Goal: Information Seeking & Learning: Find contact information

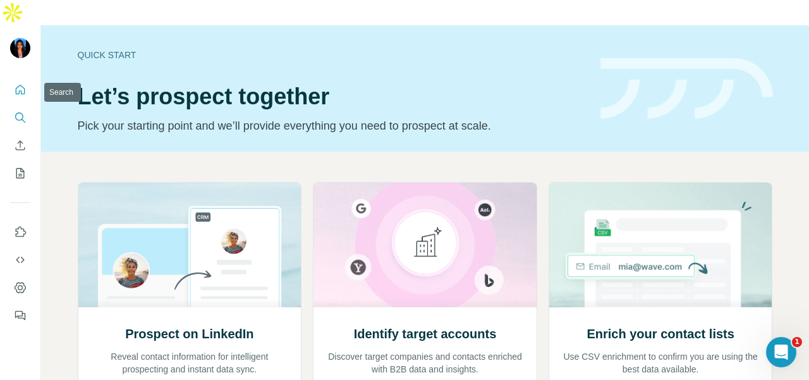
click at [17, 111] on icon "Search" at bounding box center [20, 117] width 13 height 13
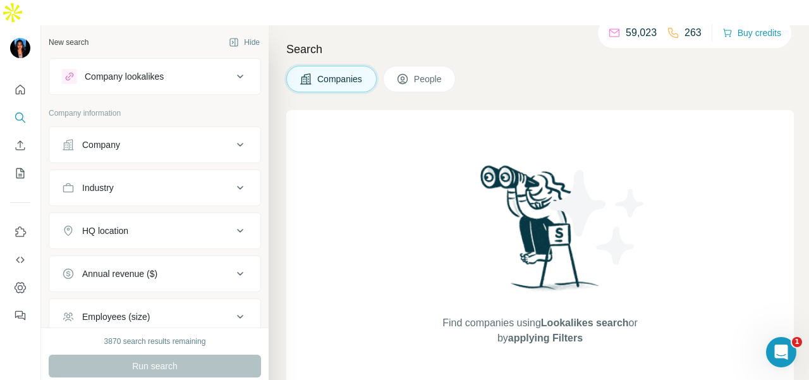
click at [162, 181] on div "Industry" at bounding box center [147, 187] width 171 height 13
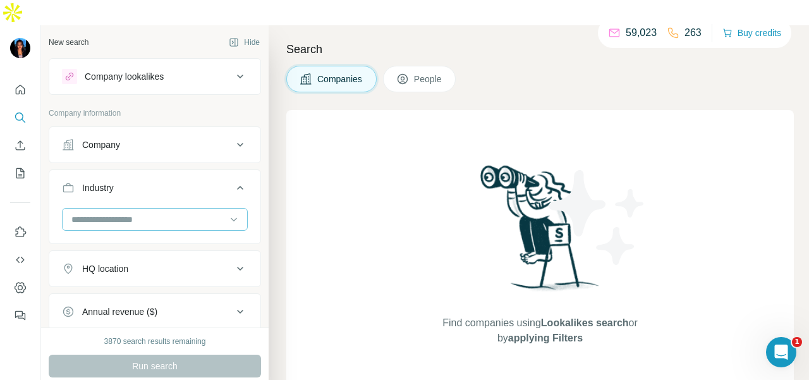
click at [174, 212] on input at bounding box center [148, 219] width 156 height 14
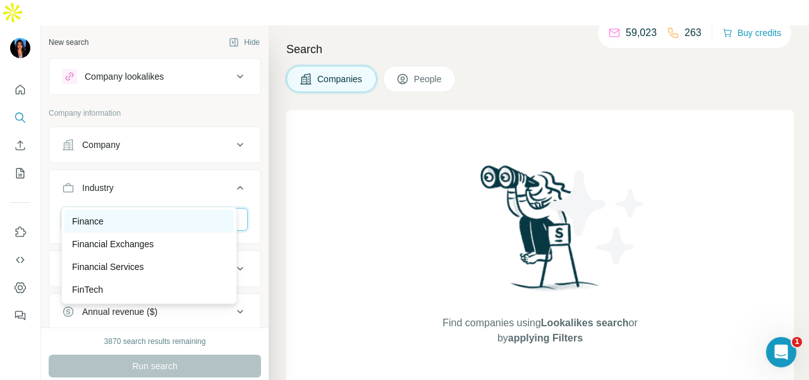
type input "***"
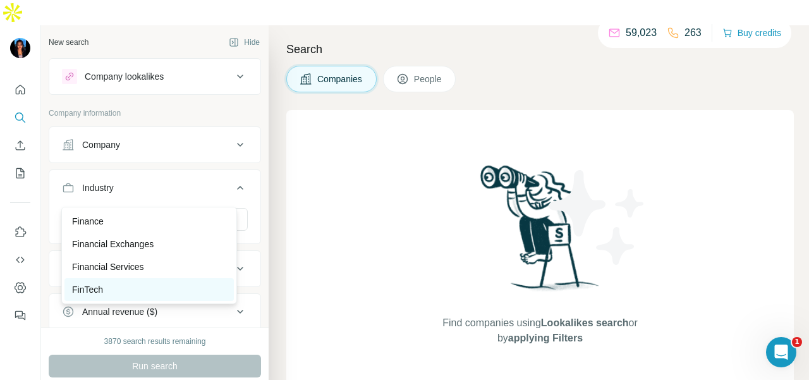
drag, startPoint x: 105, startPoint y: 227, endPoint x: 152, endPoint y: 295, distance: 83.1
click at [152, 295] on div "Finance Financial Exchanges Financial Services FinTech Personal Finance Staffin…" at bounding box center [149, 255] width 176 height 97
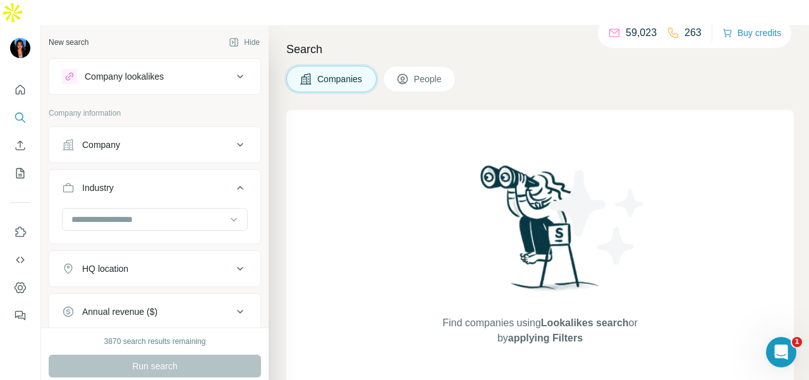
click at [148, 208] on div at bounding box center [155, 220] width 186 height 25
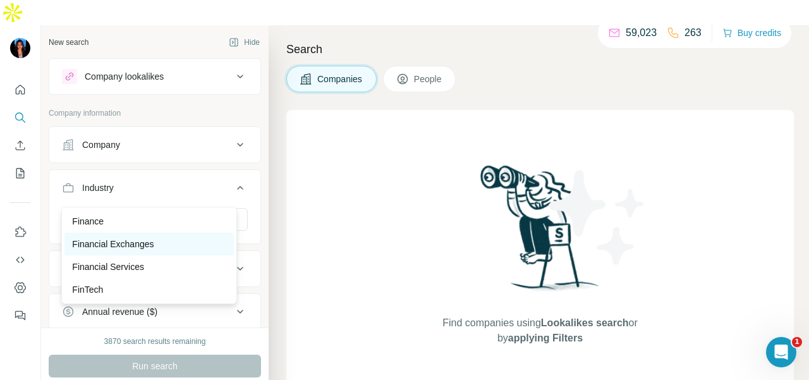
scroll to position [68, 0]
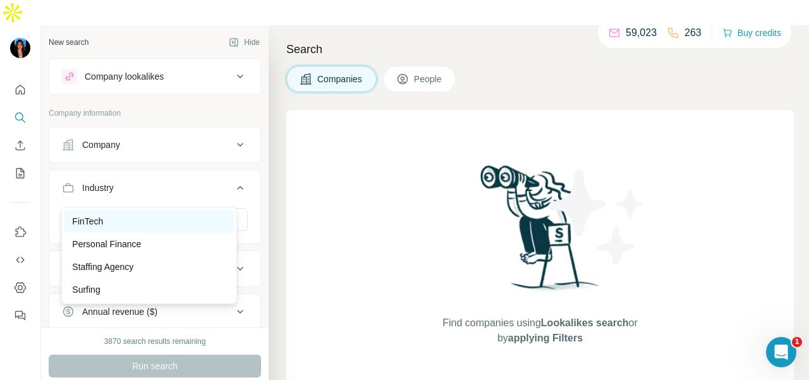
click at [134, 227] on div "FinTech" at bounding box center [148, 221] width 169 height 23
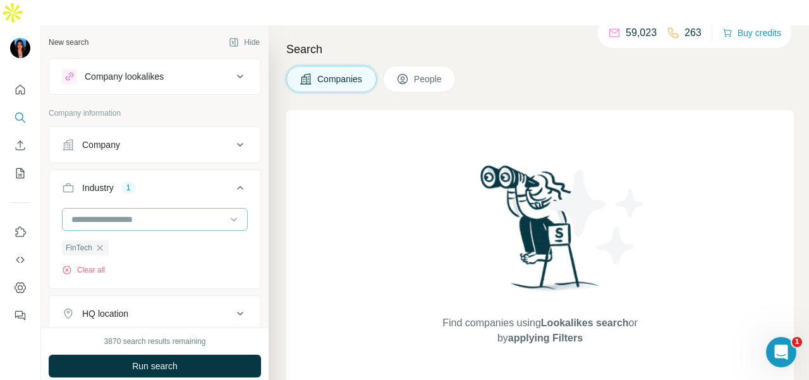
click at [138, 212] on input at bounding box center [148, 219] width 156 height 14
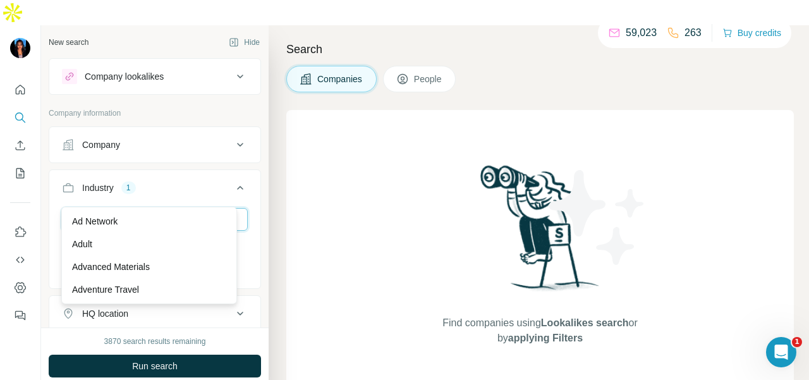
click at [139, 212] on input at bounding box center [148, 219] width 156 height 14
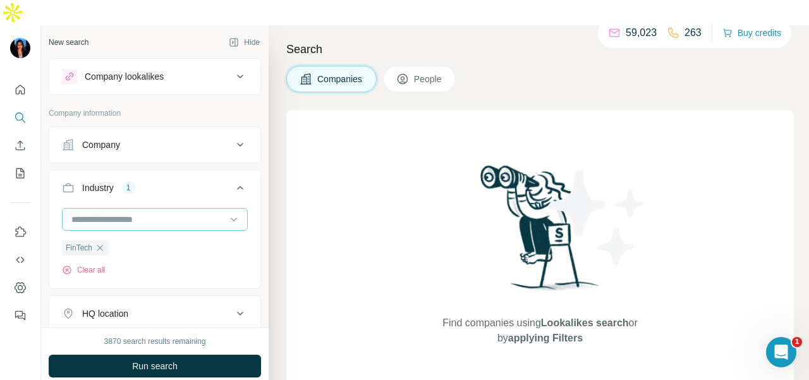
click at [140, 212] on input at bounding box center [148, 219] width 156 height 14
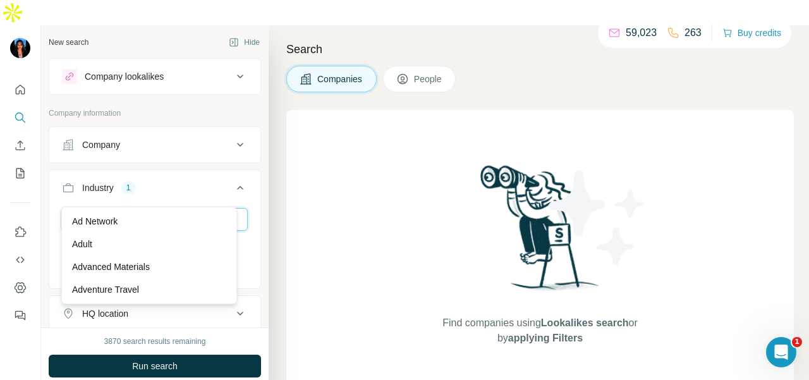
click at [133, 212] on input at bounding box center [148, 219] width 156 height 14
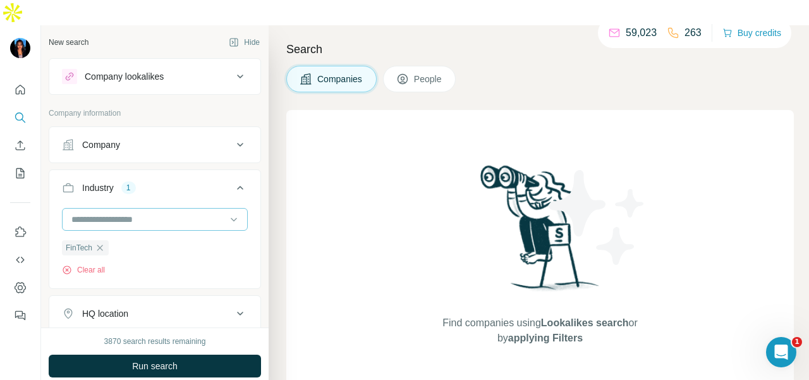
click at [133, 212] on input at bounding box center [148, 219] width 156 height 14
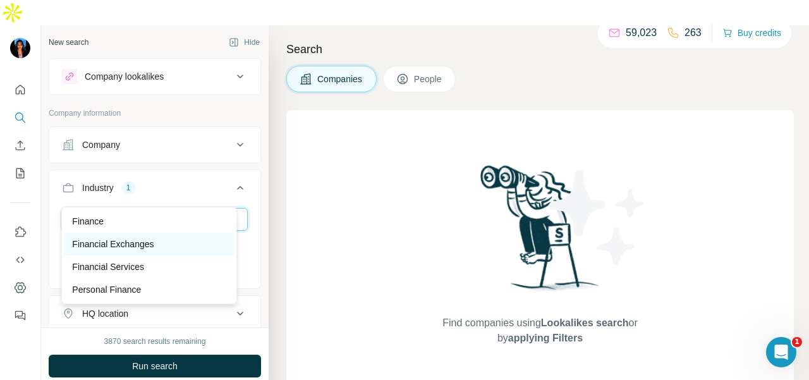
type input "****"
click at [138, 242] on p "Financial Exchanges" at bounding box center [112, 244] width 81 height 13
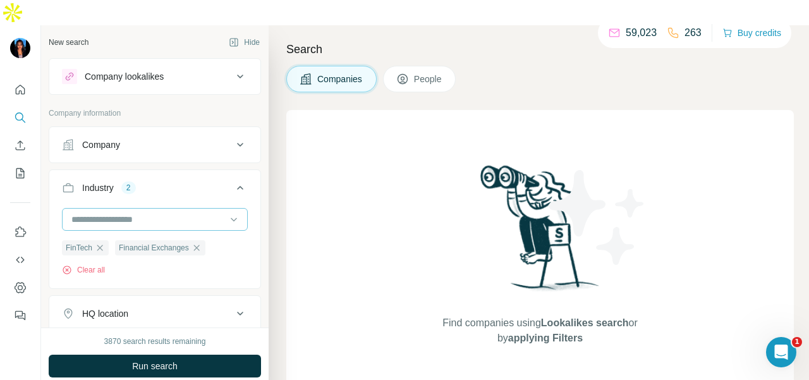
click at [135, 212] on input at bounding box center [148, 219] width 156 height 14
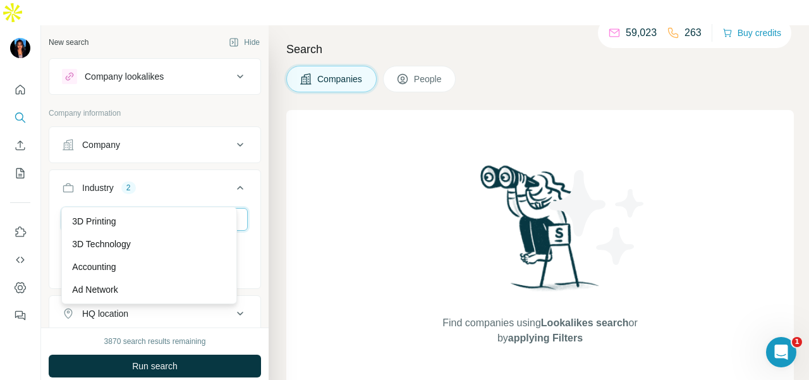
type input "*"
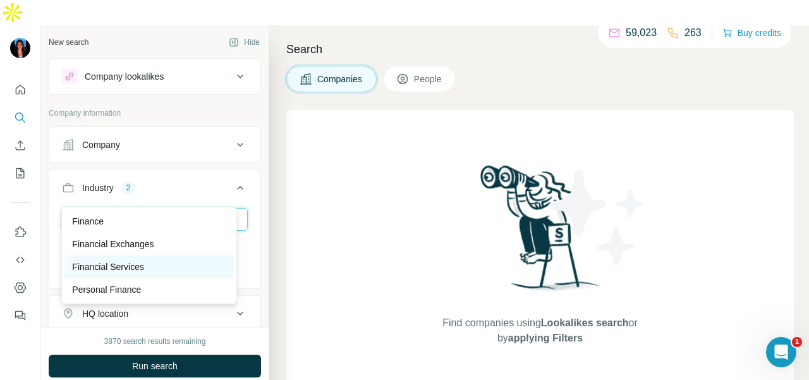
type input "*****"
click at [155, 264] on div "Financial Services" at bounding box center [149, 266] width 154 height 13
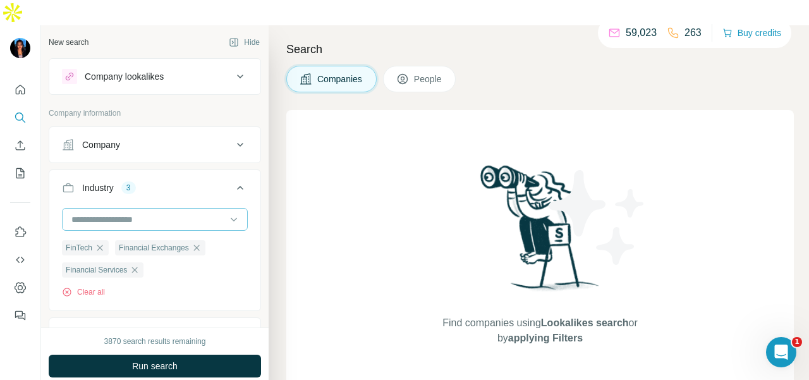
click at [145, 212] on input at bounding box center [148, 219] width 156 height 14
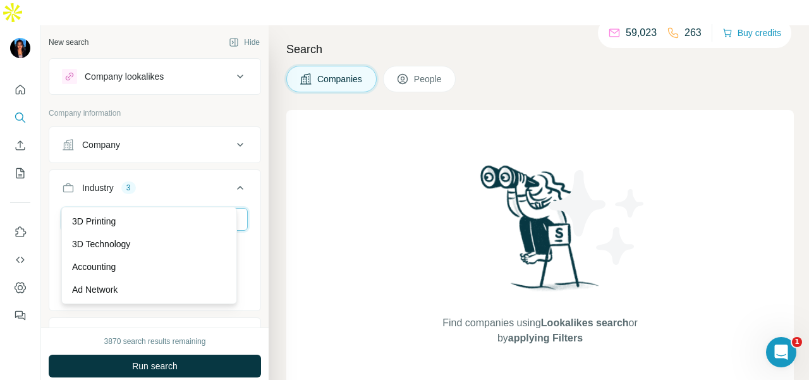
click at [146, 212] on input at bounding box center [148, 219] width 156 height 14
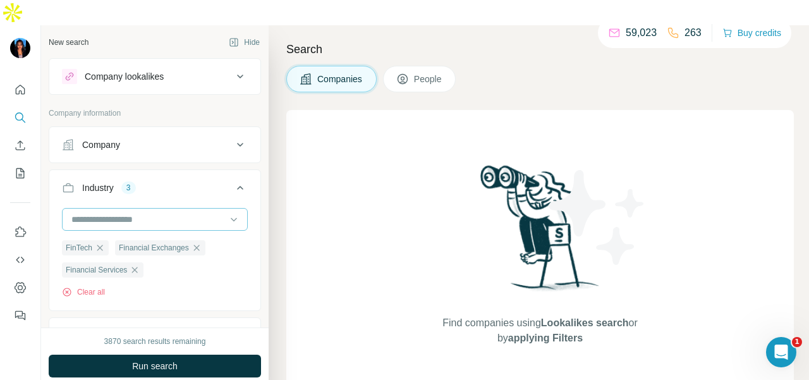
click at [140, 212] on input at bounding box center [148, 219] width 156 height 14
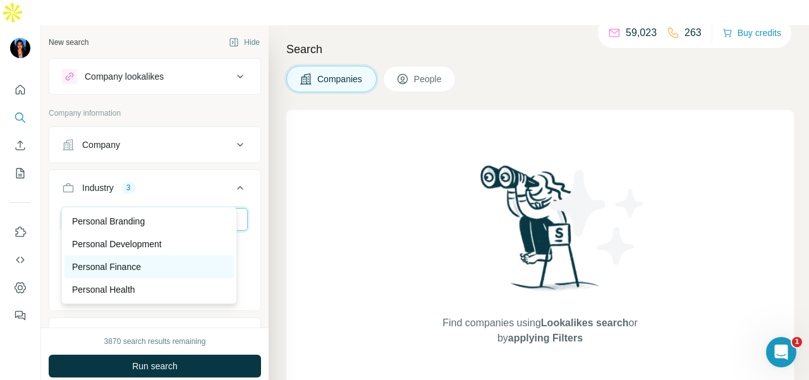
type input "*******"
click at [156, 267] on div "Personal Finance" at bounding box center [149, 266] width 154 height 13
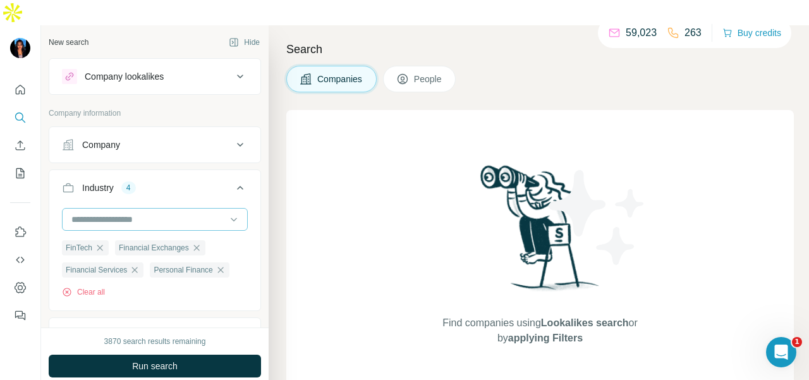
click at [179, 212] on input at bounding box center [148, 219] width 156 height 14
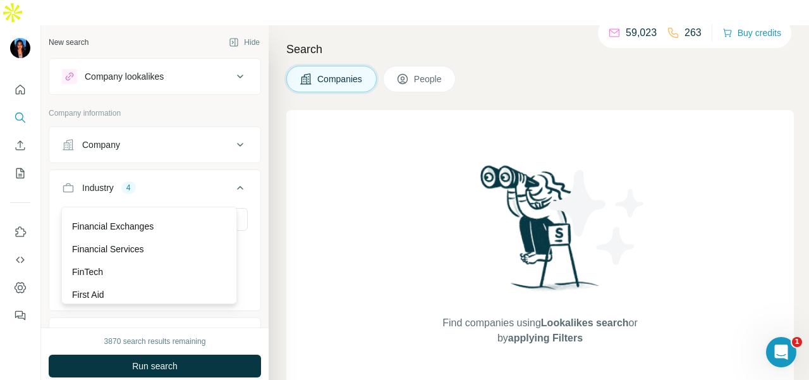
scroll to position [5244, 0]
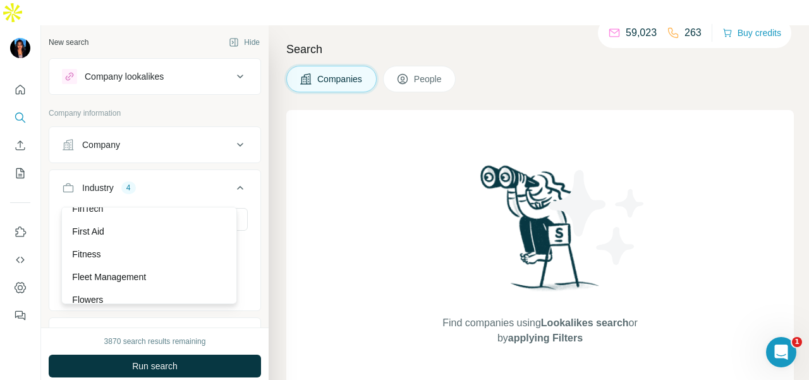
click at [294, 255] on div "Find companies using Lookalikes search or by applying Filters" at bounding box center [539, 253] width 507 height 287
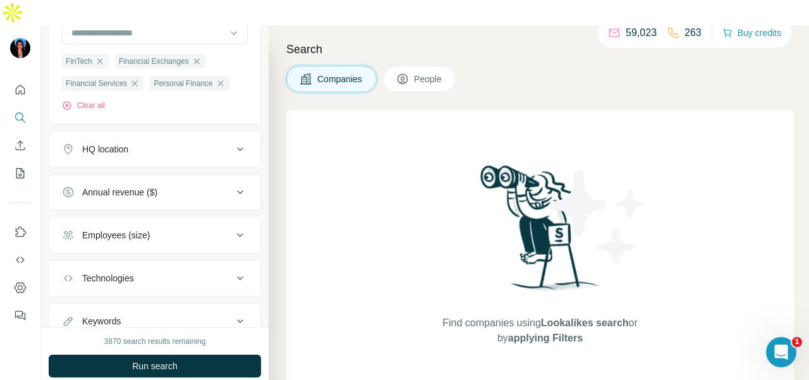
scroll to position [167, 0]
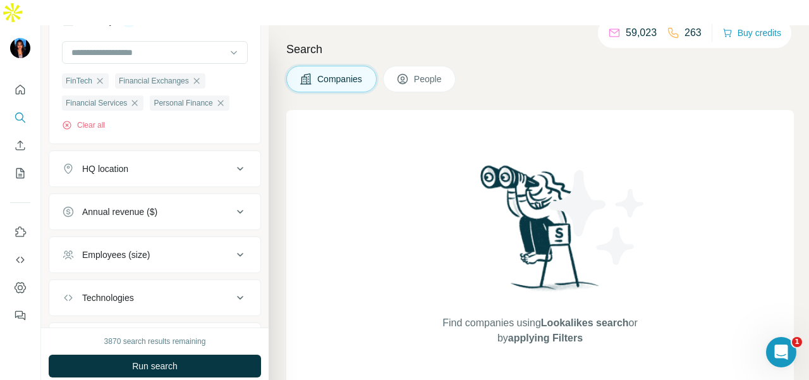
click at [179, 162] on div "HQ location" at bounding box center [147, 168] width 171 height 13
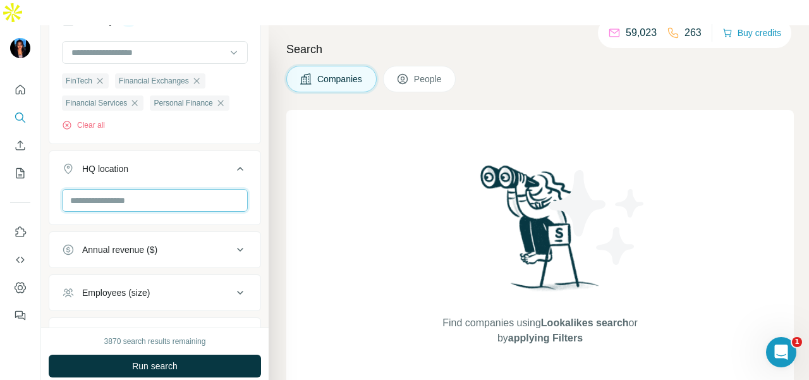
click at [177, 189] on input "text" at bounding box center [155, 200] width 186 height 23
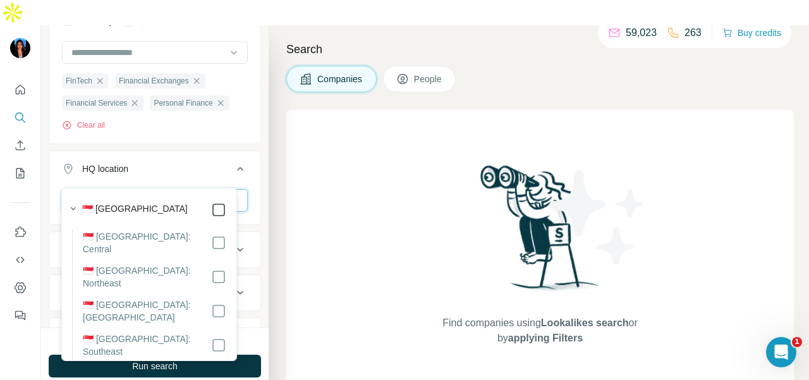
type input "*********"
click at [232, 161] on icon at bounding box center [239, 168] width 15 height 15
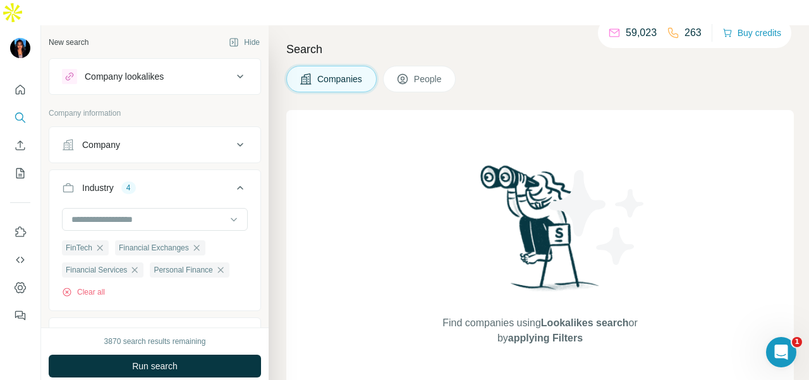
drag, startPoint x: 402, startPoint y: 49, endPoint x: 320, endPoint y: 87, distance: 90.5
click at [402, 73] on icon at bounding box center [402, 79] width 13 height 13
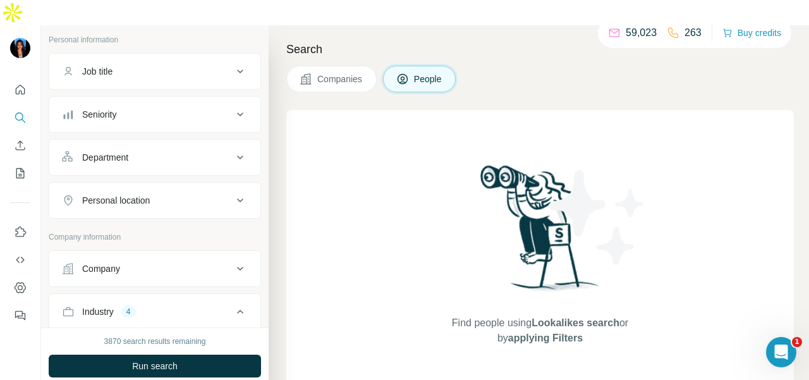
scroll to position [63, 0]
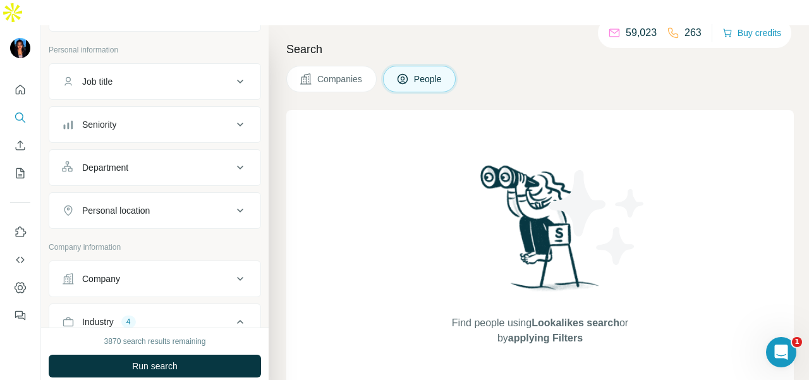
click at [186, 152] on button "Department" at bounding box center [154, 167] width 211 height 30
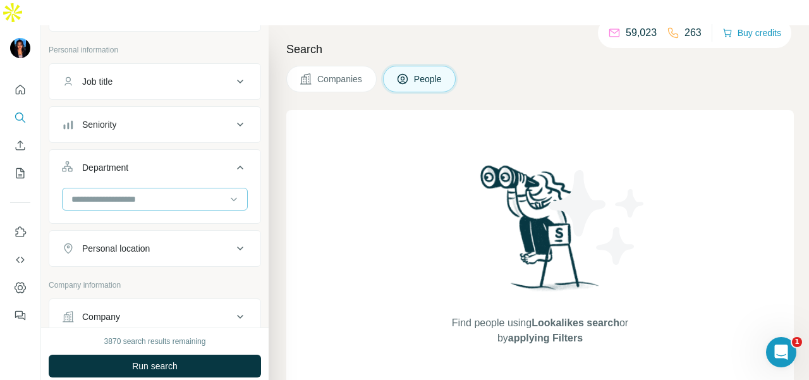
click at [175, 192] on input at bounding box center [148, 199] width 156 height 14
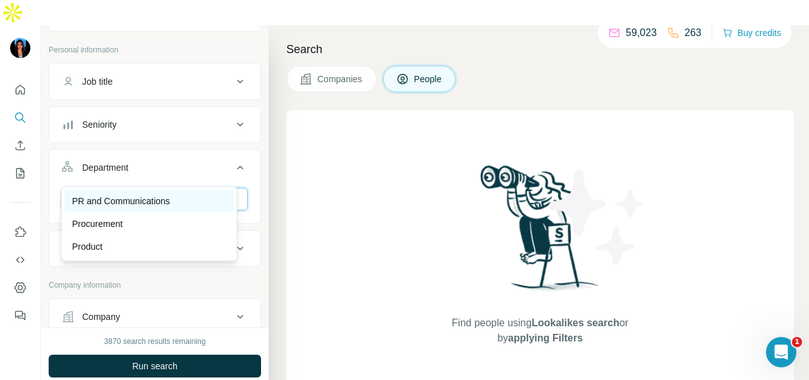
type input "**"
click at [186, 196] on div "PR and Communications" at bounding box center [149, 201] width 154 height 13
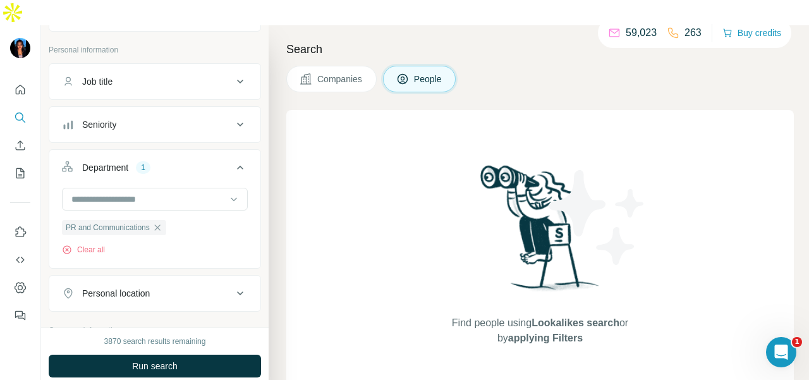
scroll to position [126, 0]
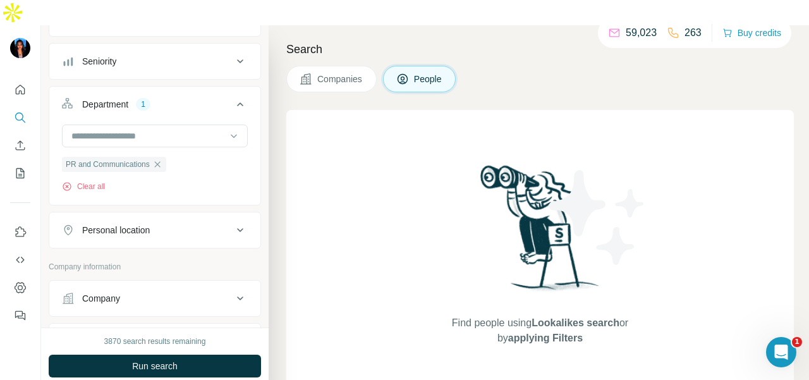
click at [186, 224] on div "Personal location" at bounding box center [147, 230] width 171 height 13
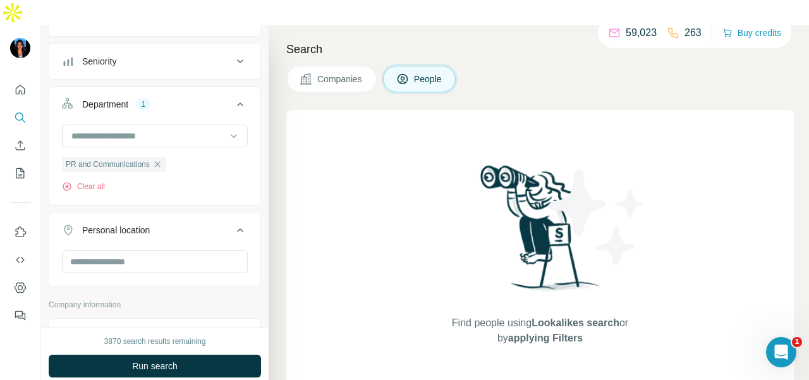
click at [179, 215] on button "Personal location" at bounding box center [154, 232] width 211 height 35
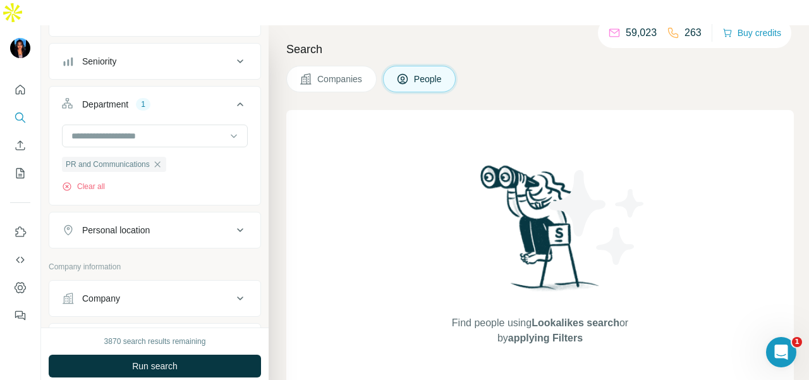
click at [183, 215] on button "Personal location" at bounding box center [154, 230] width 211 height 30
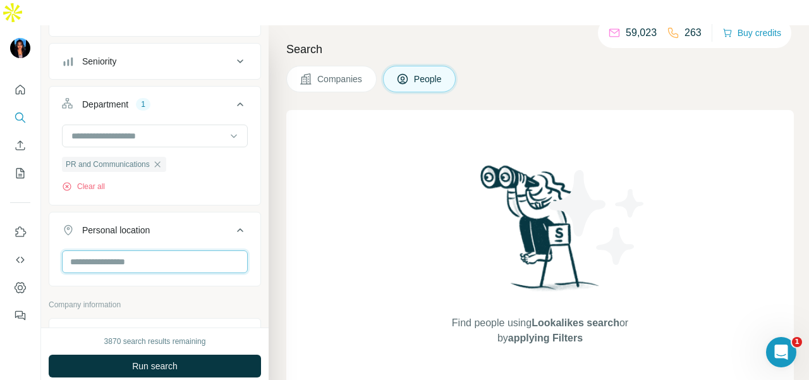
click at [165, 250] on input "text" at bounding box center [155, 261] width 186 height 23
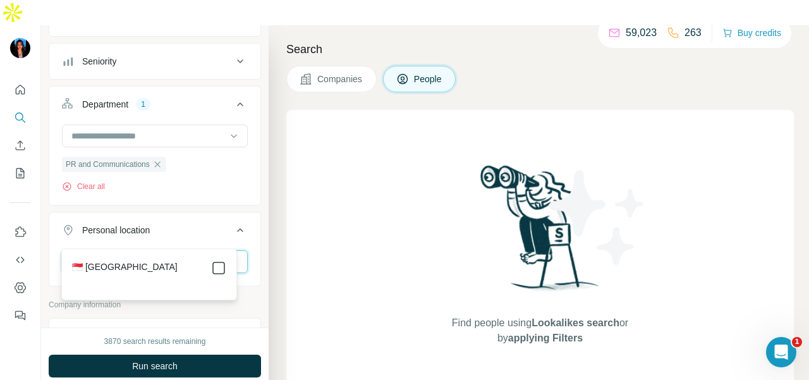
type input "****"
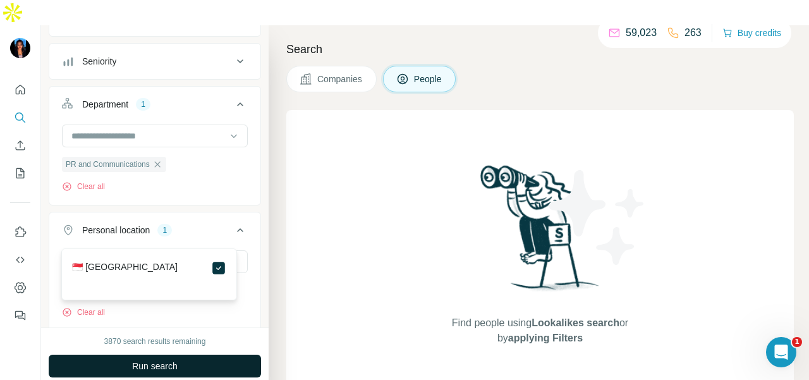
click at [203, 354] on button "Run search" at bounding box center [155, 365] width 212 height 23
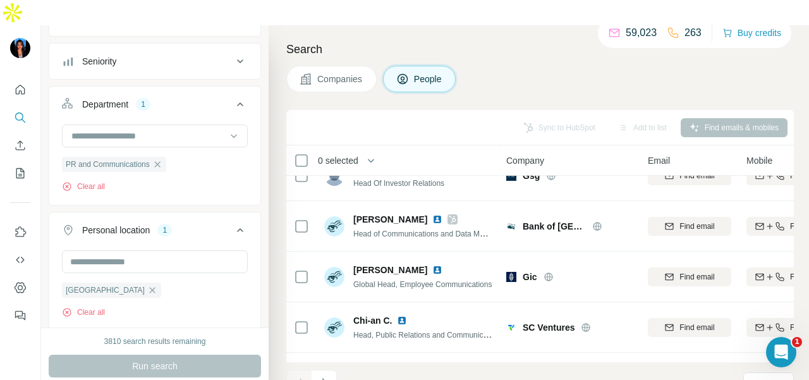
scroll to position [2780, 0]
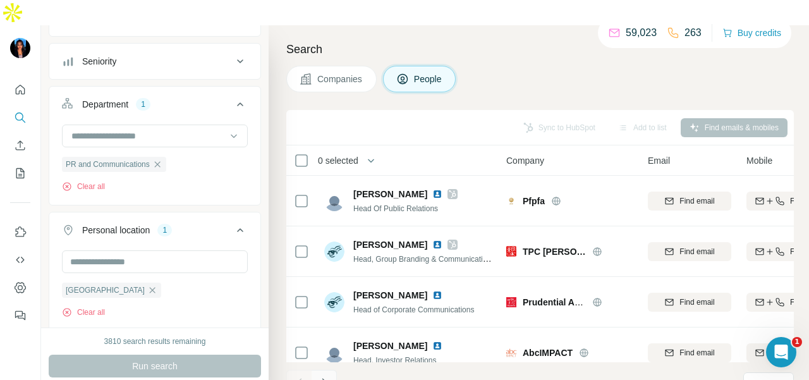
click at [322, 370] on button "Navigate to next page" at bounding box center [323, 382] width 25 height 25
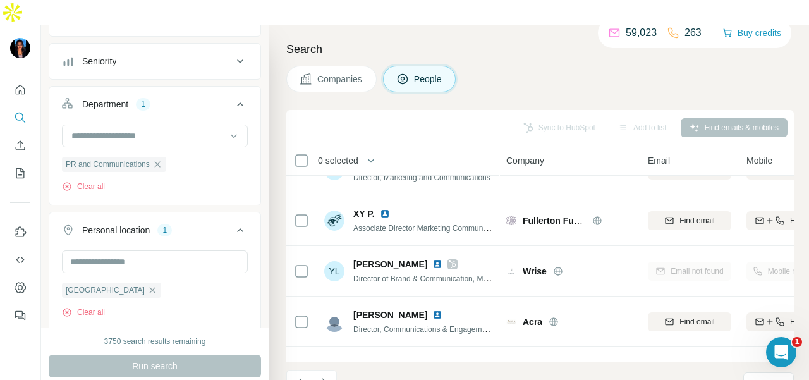
scroll to position [2849, 0]
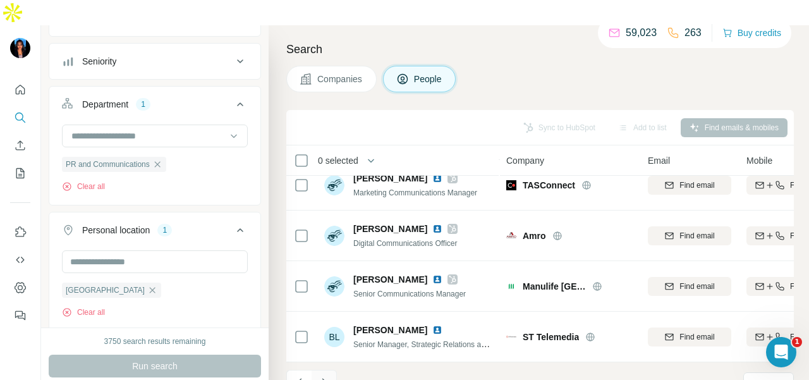
click at [334, 370] on button "Navigate to next page" at bounding box center [323, 382] width 25 height 25
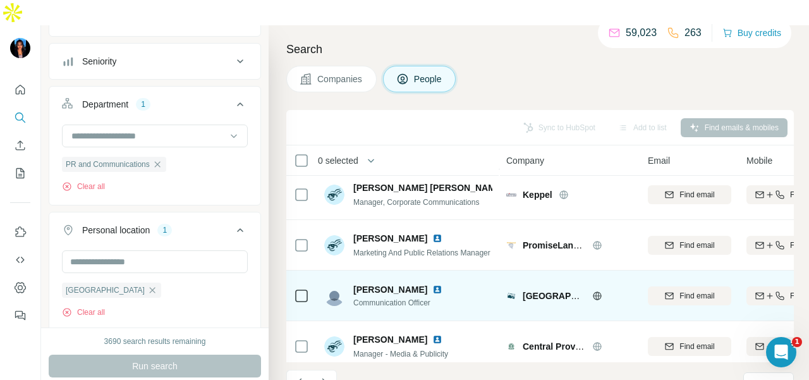
scroll to position [2470, 0]
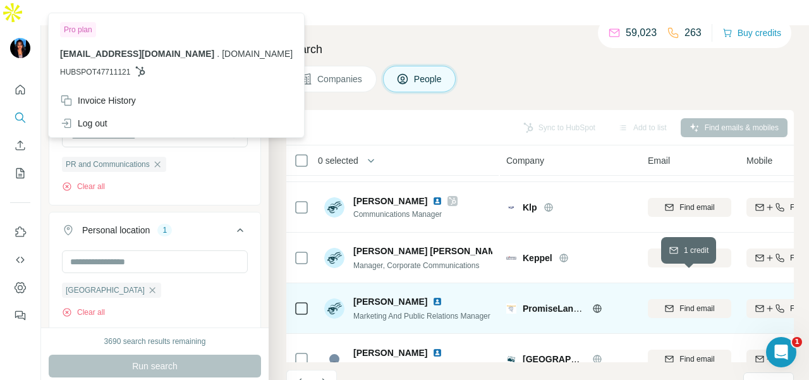
click at [661, 303] on div "Find email" at bounding box center [689, 308] width 83 height 11
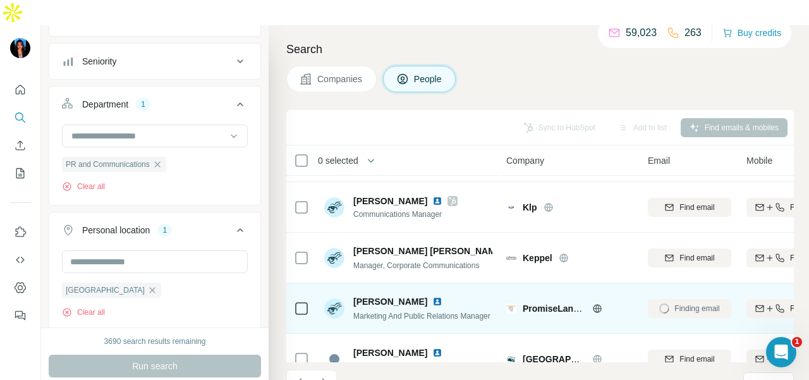
click at [685, 291] on div "Finding email" at bounding box center [689, 308] width 83 height 35
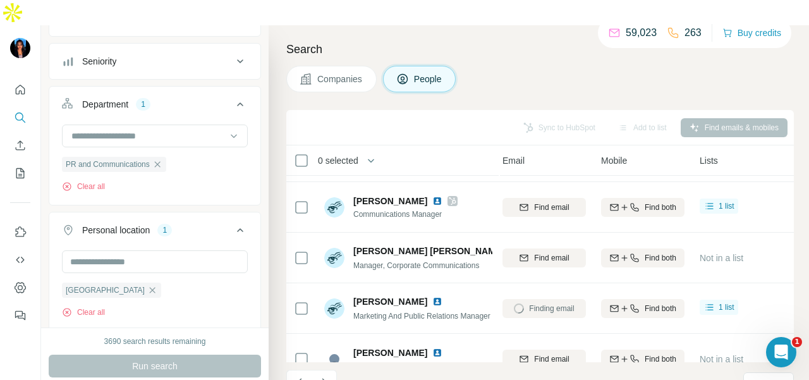
scroll to position [2470, 158]
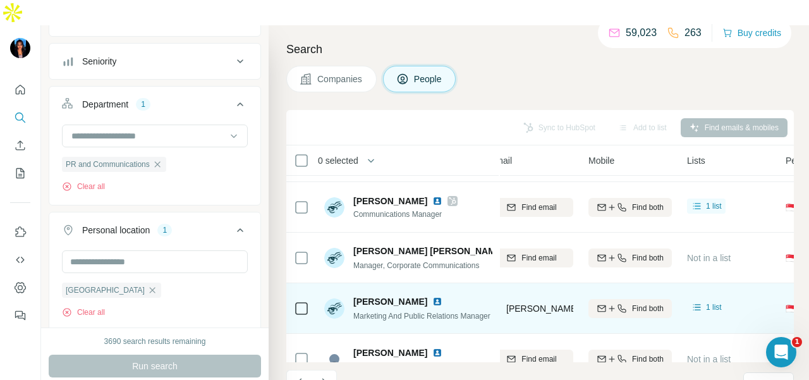
click at [610, 303] on icon "button" at bounding box center [611, 308] width 10 height 10
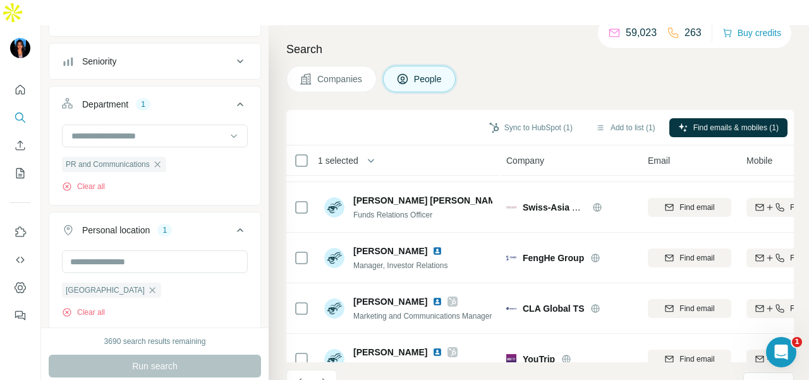
scroll to position [2849, 0]
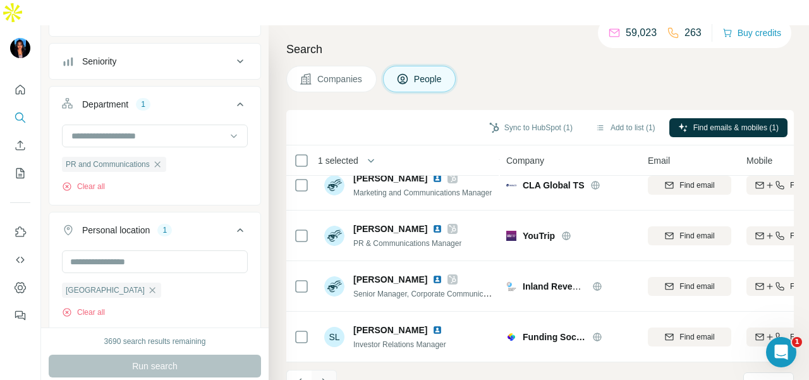
click at [329, 376] on icon "Navigate to next page" at bounding box center [324, 382] width 13 height 13
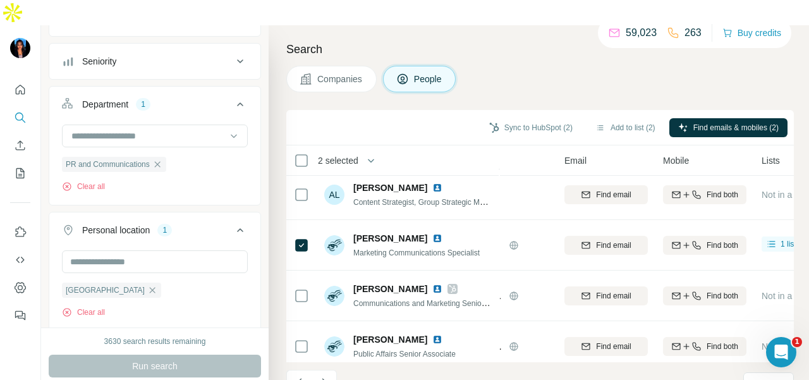
scroll to position [2028, 212]
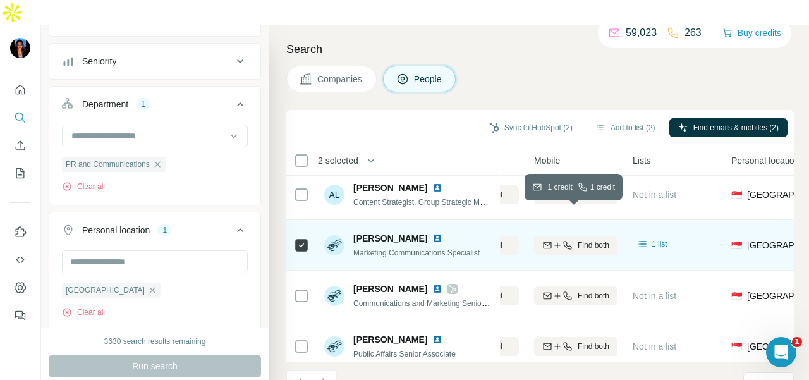
click at [598, 239] on span "Find both" at bounding box center [593, 244] width 32 height 11
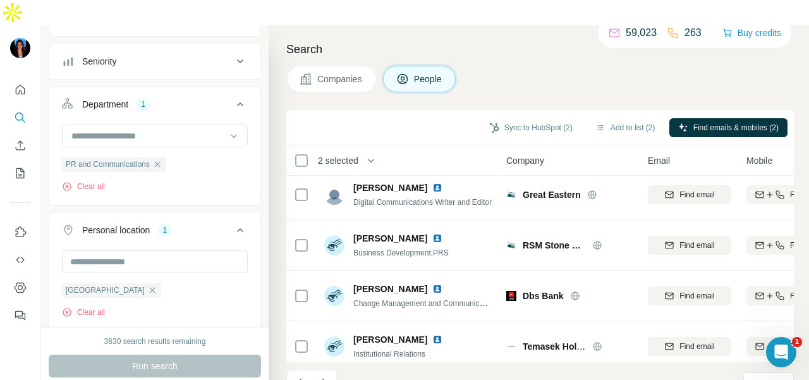
scroll to position [2660, 0]
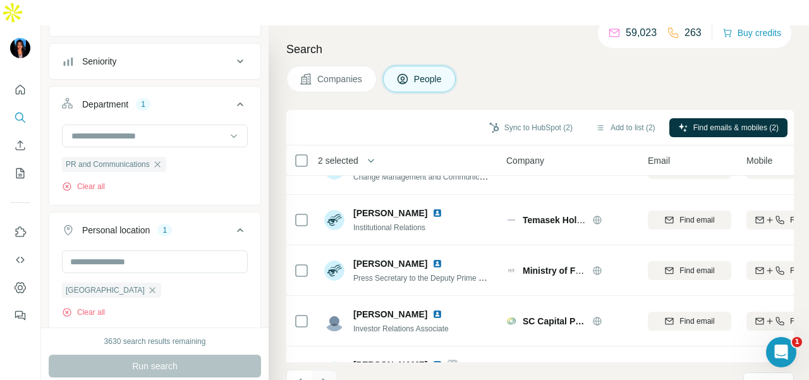
click at [320, 376] on icon "Navigate to next page" at bounding box center [324, 382] width 13 height 13
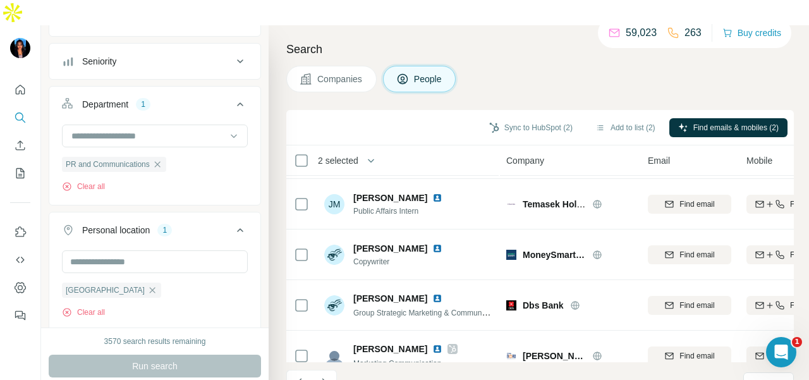
scroll to position [2849, 0]
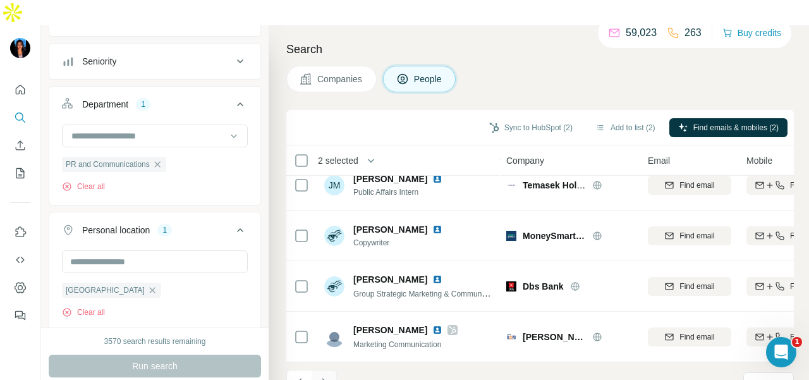
click at [329, 376] on icon "Navigate to next page" at bounding box center [324, 382] width 13 height 13
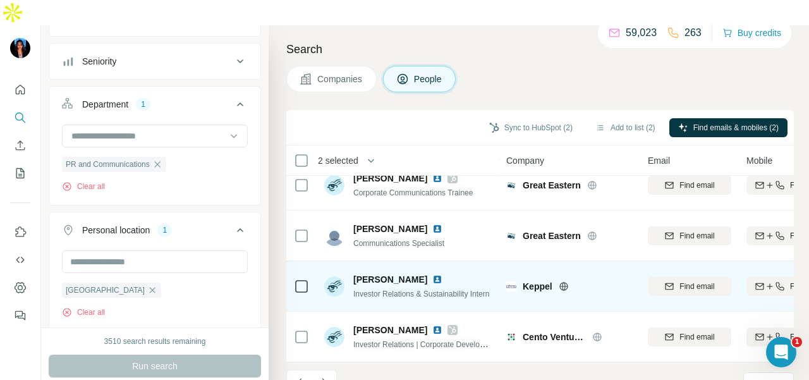
scroll to position [2596, 0]
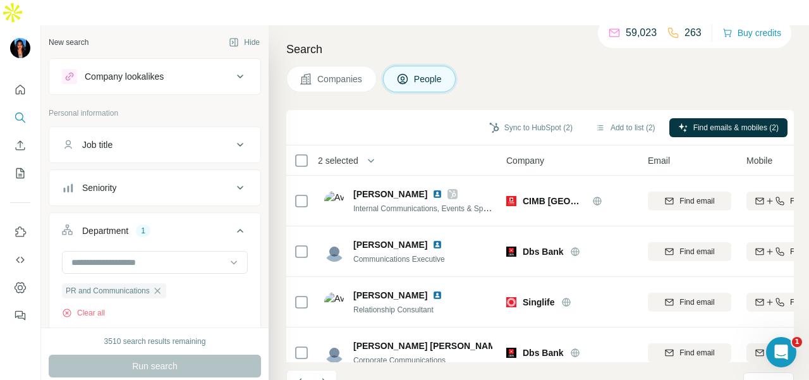
scroll to position [5244, 0]
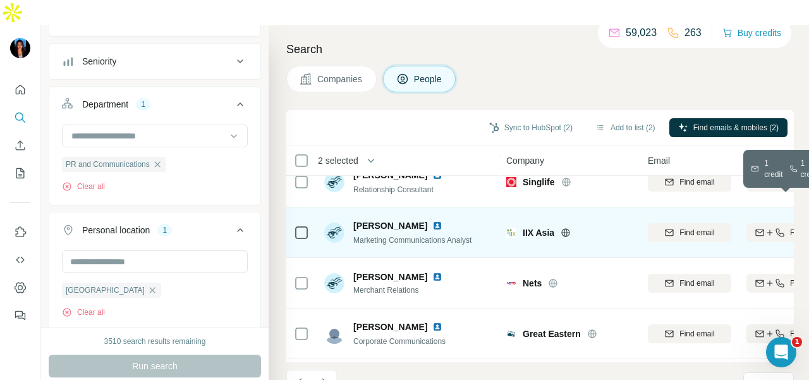
click at [781, 227] on icon "button" at bounding box center [780, 232] width 10 height 10
click at [432, 220] on img at bounding box center [437, 225] width 10 height 10
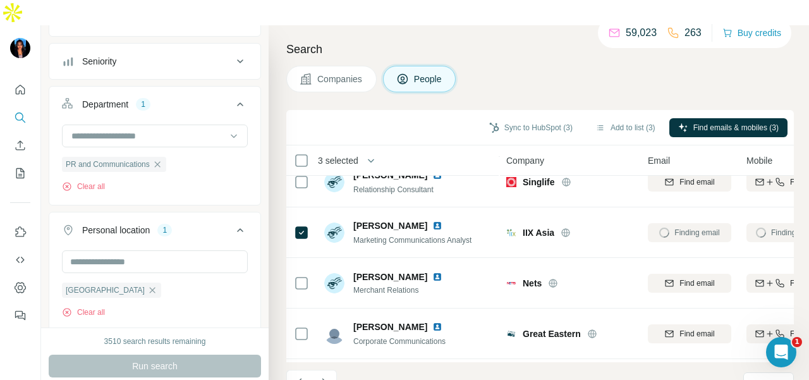
scroll to position [1712, 0]
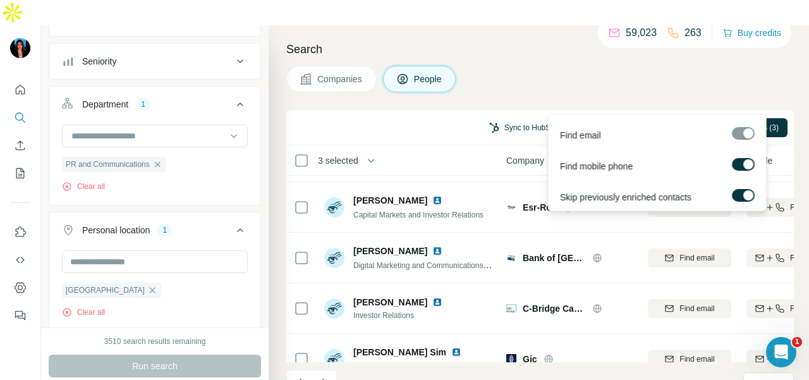
click at [506, 118] on button "Sync to HubSpot (3)" at bounding box center [530, 127] width 101 height 19
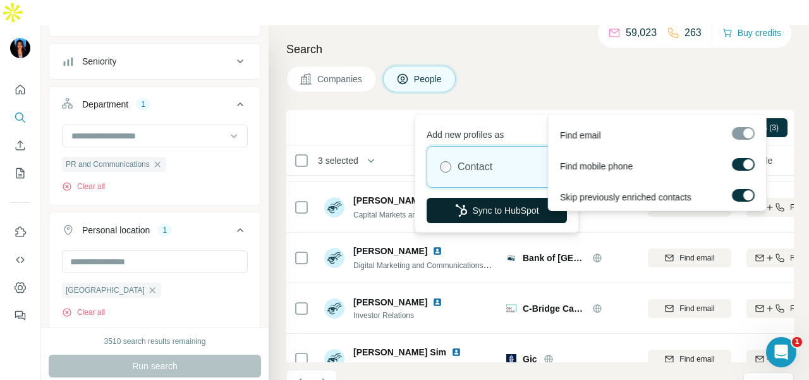
click at [506, 208] on button "Sync to HubSpot" at bounding box center [496, 210] width 140 height 25
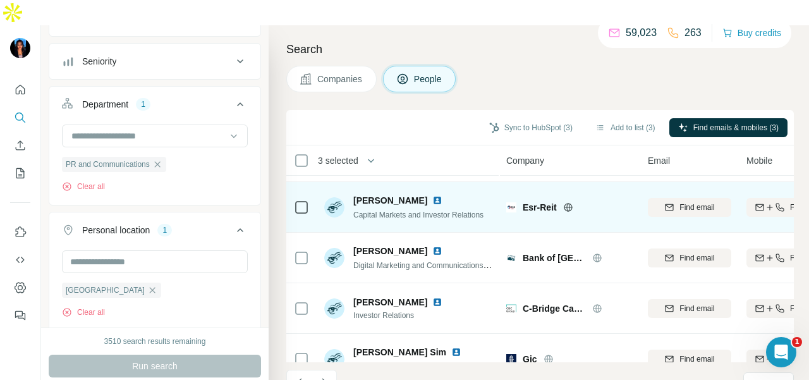
click at [567, 203] on icon at bounding box center [567, 207] width 3 height 8
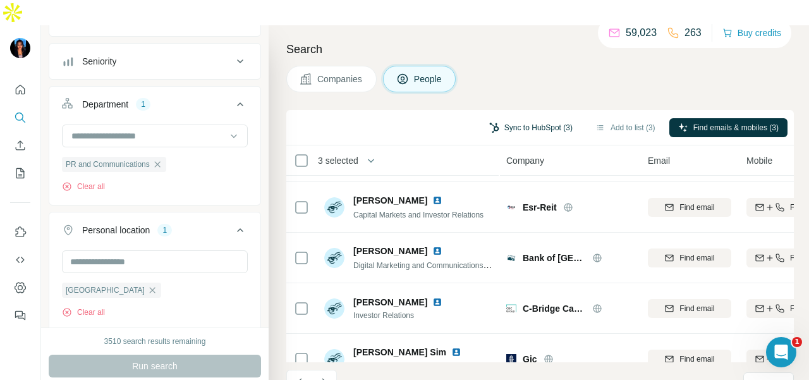
click at [543, 118] on button "Sync to HubSpot (3)" at bounding box center [530, 127] width 101 height 19
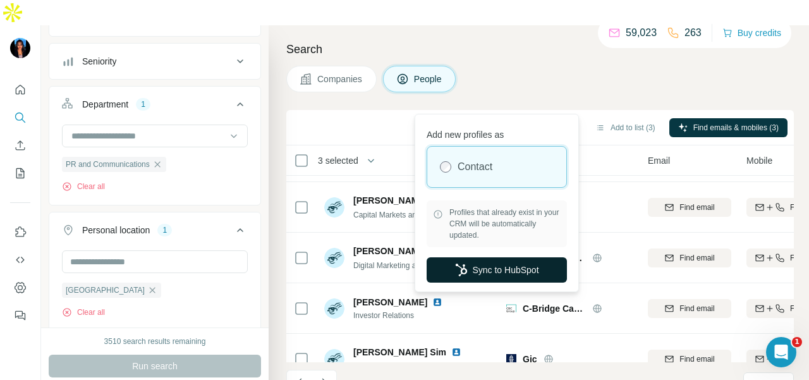
click at [500, 275] on button "Sync to HubSpot" at bounding box center [496, 269] width 140 height 25
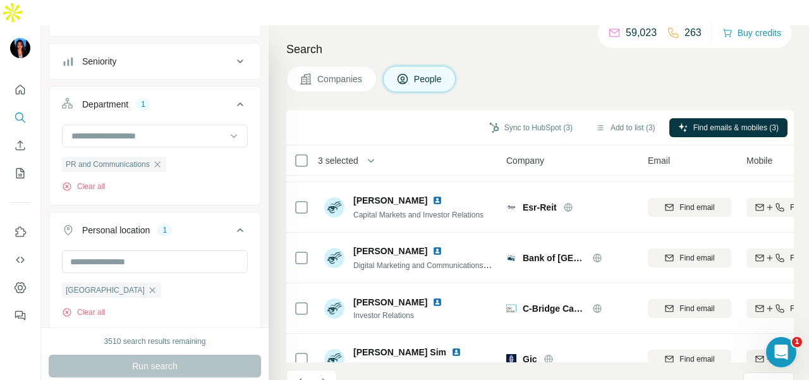
scroll to position [1396, 0]
